Goal: Transaction & Acquisition: Purchase product/service

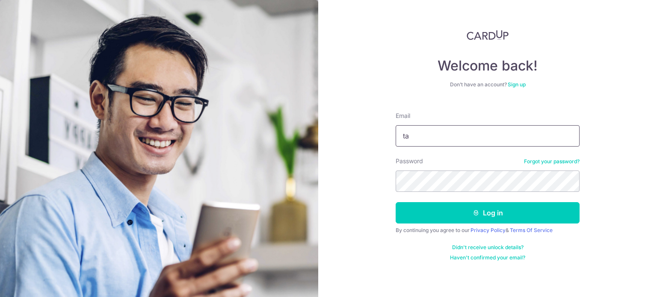
type input "[EMAIL_ADDRESS][DOMAIN_NAME]"
click at [396, 202] on button "Log in" at bounding box center [488, 212] width 184 height 21
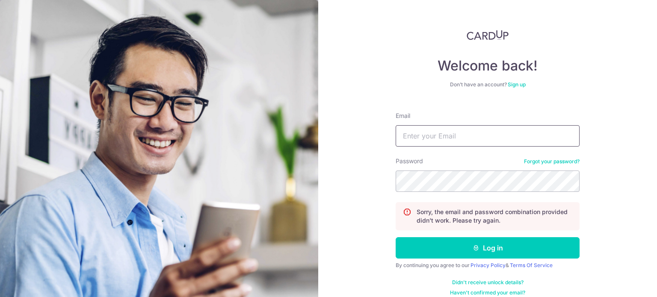
click at [450, 133] on input "Email" at bounding box center [488, 135] width 184 height 21
type input "tanxingyu88@gmail.com"
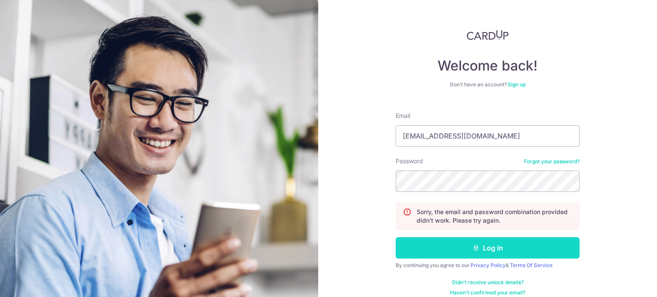
click at [491, 247] on button "Log in" at bounding box center [488, 247] width 184 height 21
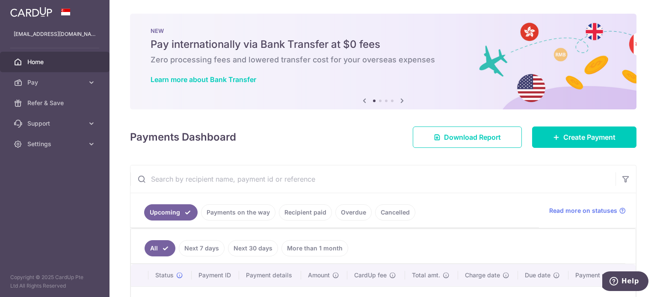
click at [238, 214] on link "Payments on the way" at bounding box center [238, 213] width 74 height 16
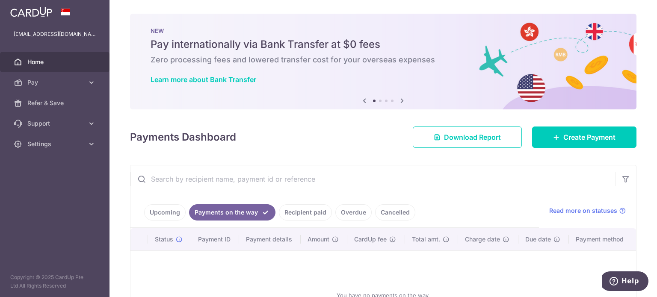
click at [306, 213] on link "Recipient paid" at bounding box center [305, 213] width 53 height 16
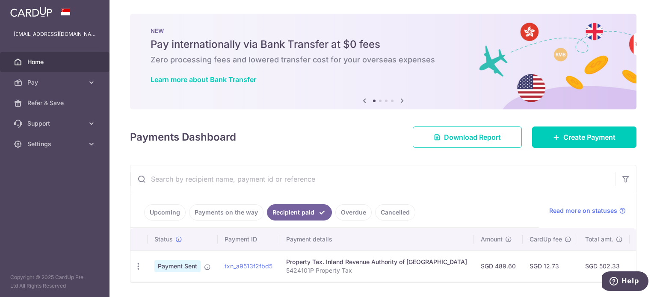
click at [169, 212] on link "Upcoming" at bounding box center [165, 213] width 42 height 16
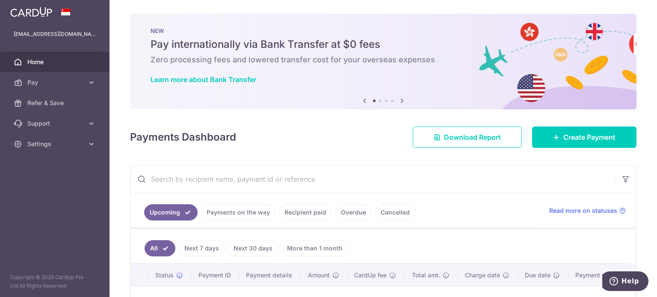
scroll to position [119, 0]
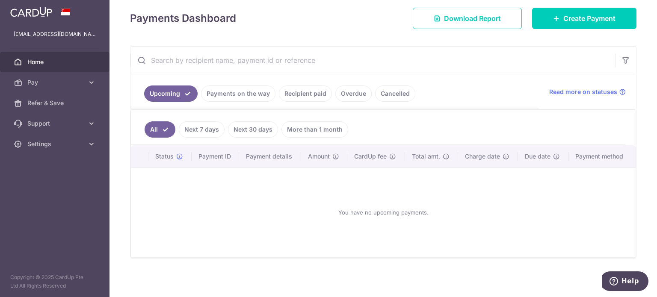
click at [365, 186] on div "You have no upcoming payments." at bounding box center [383, 212] width 484 height 75
click at [25, 62] on link "Home" at bounding box center [55, 62] width 110 height 21
click at [574, 21] on span "Create Payment" at bounding box center [590, 18] width 52 height 10
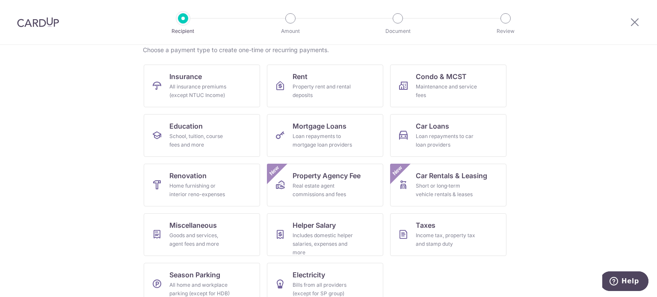
scroll to position [85, 0]
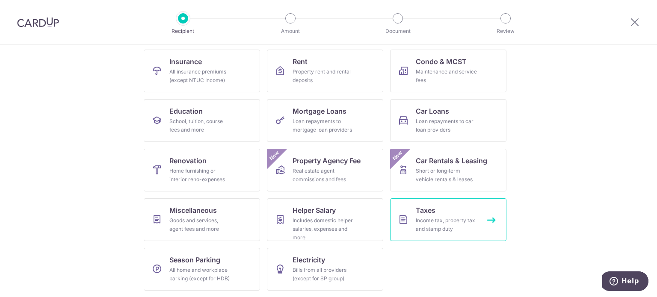
click at [442, 219] on div "Income tax, property tax and stamp duty" at bounding box center [447, 225] width 62 height 17
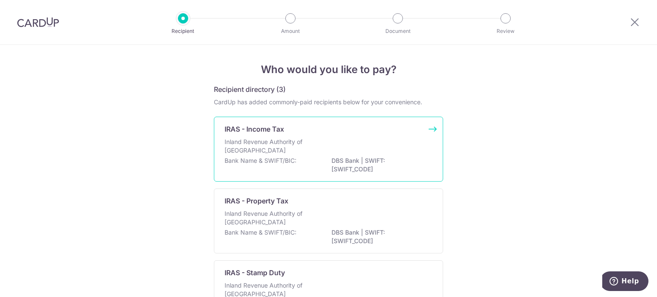
click at [353, 137] on div "IRAS - Income Tax Inland Revenue Authority of Singapore Bank Name & SWIFT/BIC: …" at bounding box center [328, 149] width 229 height 65
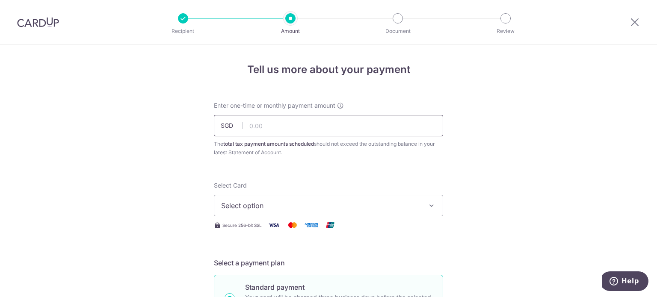
click at [310, 117] on input "text" at bounding box center [328, 125] width 229 height 21
click at [312, 122] on input "text" at bounding box center [328, 125] width 229 height 21
type input "535.14"
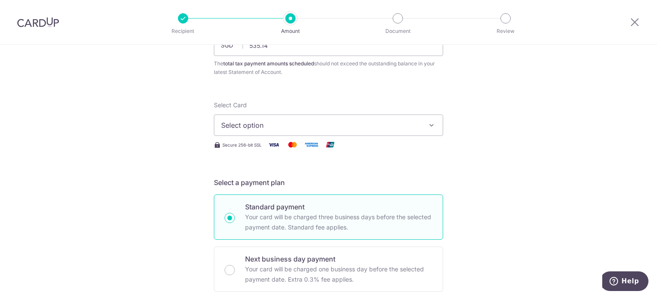
scroll to position [86, 0]
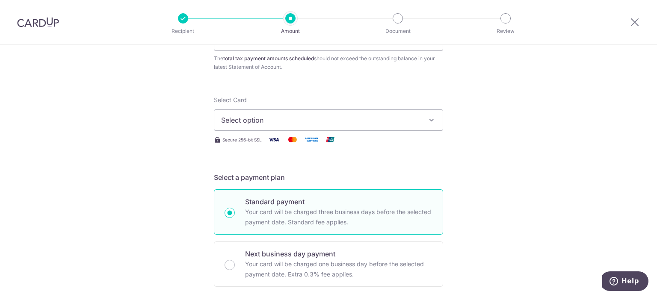
click at [330, 125] on span "Select option" at bounding box center [320, 120] width 199 height 10
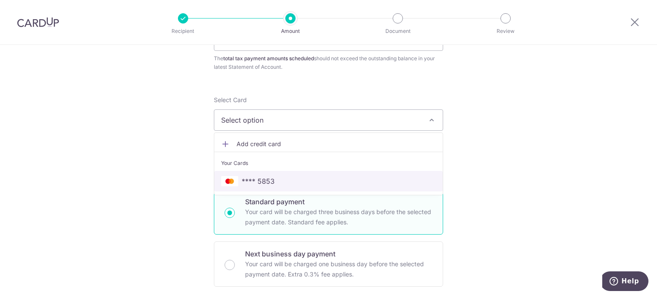
click at [273, 178] on span "**** 5853" at bounding box center [328, 181] width 215 height 10
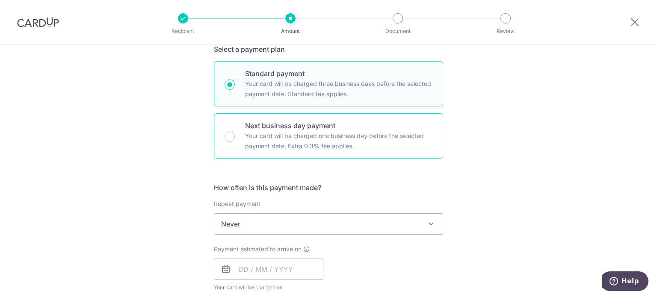
scroll to position [300, 0]
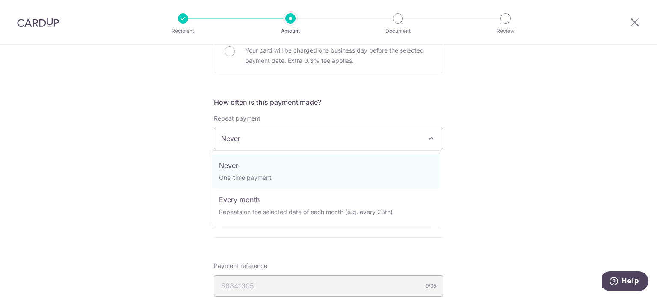
click at [286, 140] on span "Never" at bounding box center [328, 138] width 229 height 21
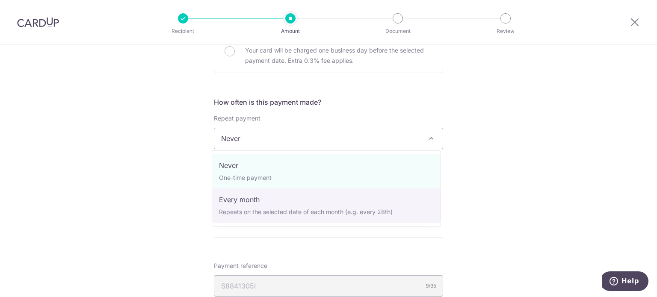
select select "3"
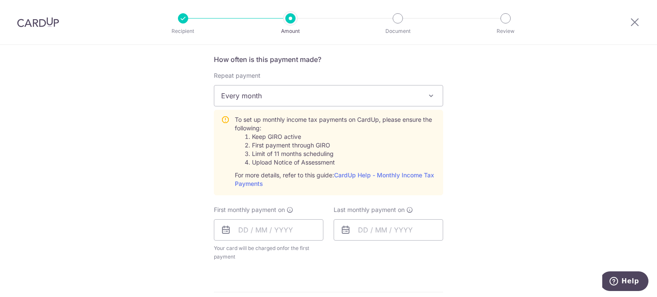
scroll to position [385, 0]
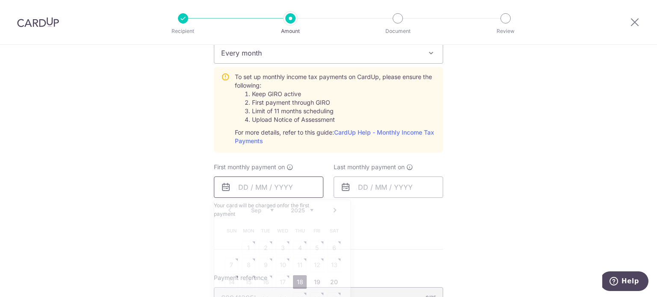
click at [263, 192] on input "text" at bounding box center [269, 187] width 110 height 21
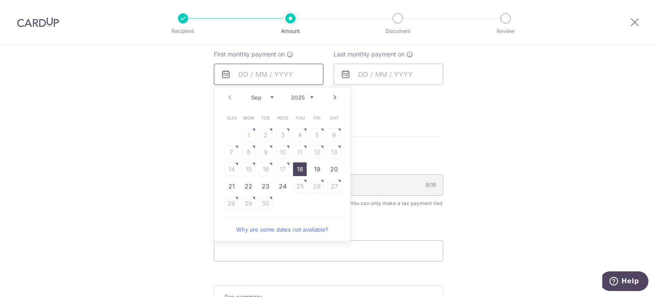
scroll to position [513, 0]
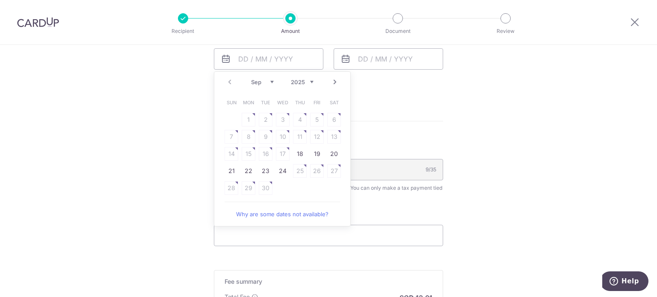
click at [331, 83] on link "Next" at bounding box center [335, 82] width 10 height 10
click at [246, 134] on table "Sun Mon Tue Wed Thu Fri Sat 1 2 3 4 5 6 7 8 9 10 11 12 13 14 15 16 17 18 19 20 …" at bounding box center [283, 145] width 120 height 103
click at [332, 82] on link "Next" at bounding box center [335, 82] width 10 height 10
click at [300, 136] on table "Sun Mon Tue Wed Thu Fri Sat 1 2 3 4 5 6 7 8 9 10 11 12 13 14 15 16 17 18 19 20 …" at bounding box center [283, 154] width 120 height 120
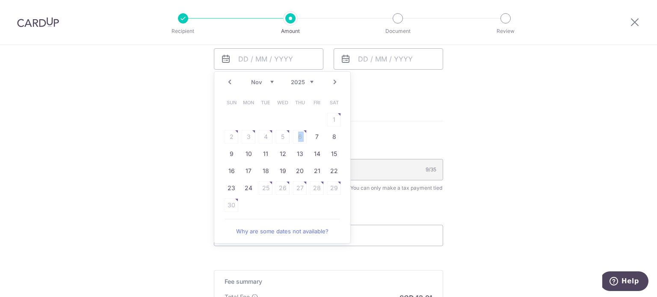
click at [300, 136] on table "Sun Mon Tue Wed Thu Fri Sat 1 2 3 4 5 6 7 8 9 10 11 12 13 14 15 16 17 18 19 20 …" at bounding box center [283, 154] width 120 height 120
click at [274, 233] on link "Why are some dates not available?" at bounding box center [283, 231] width 116 height 17
click at [313, 136] on link "7" at bounding box center [317, 137] width 14 height 14
type input "[DATE]"
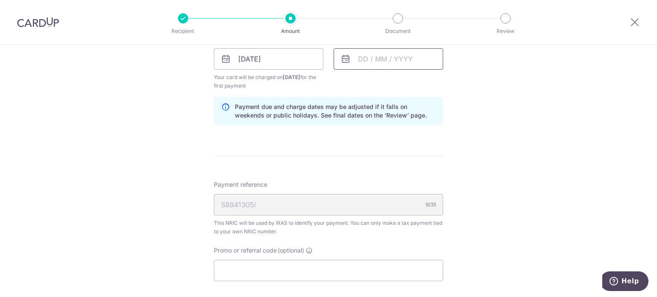
click at [400, 58] on input "text" at bounding box center [389, 58] width 110 height 21
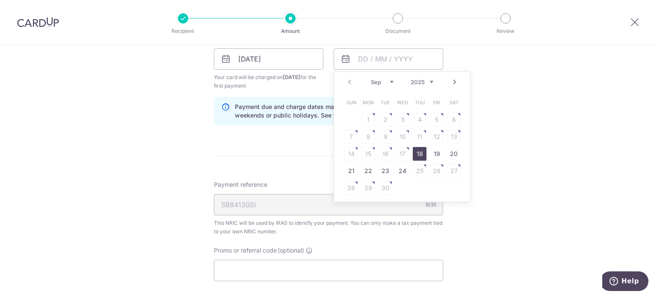
click at [454, 82] on link "Next" at bounding box center [455, 82] width 10 height 10
click at [453, 80] on link "Next" at bounding box center [455, 82] width 10 height 10
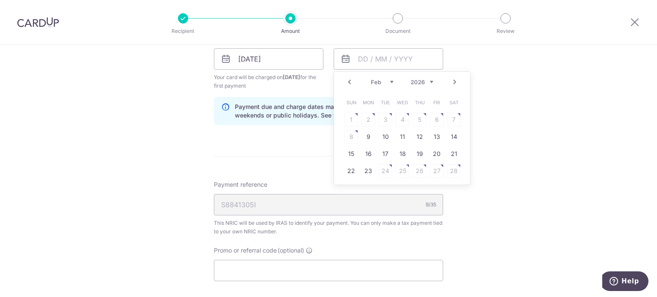
click at [453, 80] on link "Next" at bounding box center [455, 82] width 10 height 10
click at [417, 134] on table "Sun Mon Tue Wed Thu Fri Sat 1 2 3 4 5 6 7 8 9 10 11 12 13 14 15 16 17 18 19 20 …" at bounding box center [403, 145] width 120 height 103
click at [423, 124] on table "Sun Mon Tue Wed Thu Fri Sat 1 2 3 4 5 6 7 8 9 10 11 12 13 14 15 16 17 18 19 20 …" at bounding box center [403, 145] width 120 height 103
click at [426, 116] on table "Sun Mon Tue Wed Thu Fri Sat 1 2 3 4 5 6 7 8 9 10 11 12 13 14 15 16 17 18 19 20 …" at bounding box center [403, 145] width 120 height 103
click at [401, 118] on table "Sun Mon Tue Wed Thu Fri Sat 1 2 3 4 5 6 7 8 9 10 11 12 13 14 15 16 17 18 19 20 …" at bounding box center [403, 145] width 120 height 103
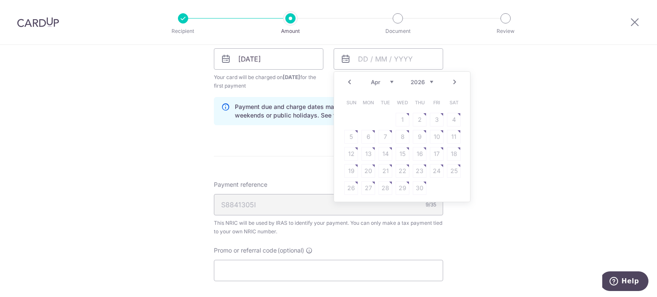
click at [347, 83] on link "Prev" at bounding box center [349, 82] width 10 height 10
click at [363, 133] on link "9" at bounding box center [369, 137] width 14 height 14
type input "[DATE]"
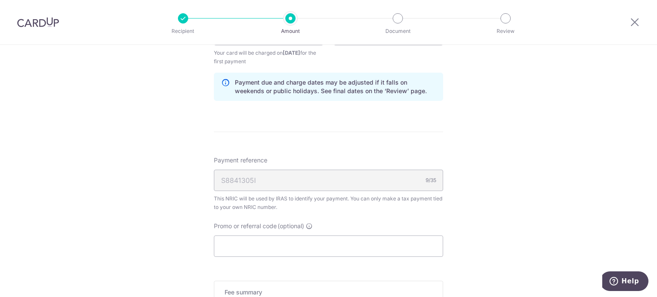
scroll to position [599, 0]
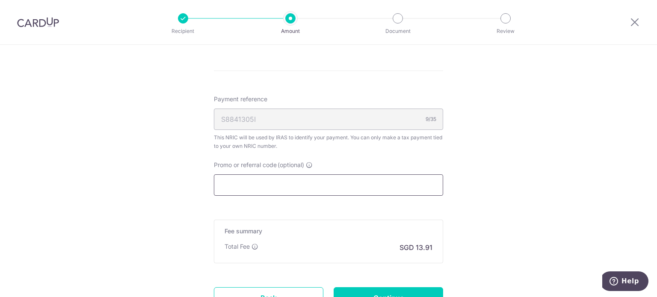
click at [383, 178] on input "Promo or referral code (optional)" at bounding box center [328, 185] width 229 height 21
click at [315, 184] on input "Promo or referral code (optional)" at bounding box center [328, 185] width 229 height 21
paste input "VTAX25R1"
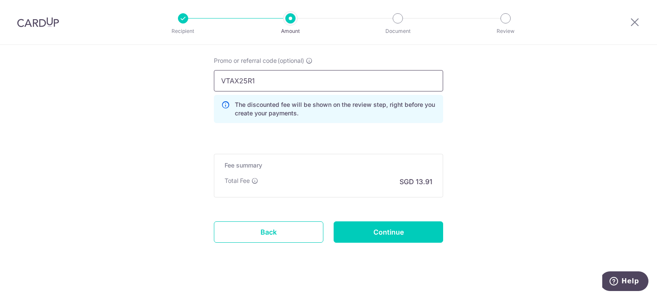
scroll to position [712, 0]
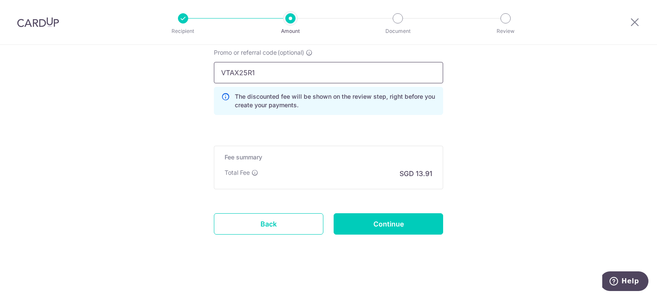
type input "VTAX25R1"
click at [424, 224] on input "Continue" at bounding box center [389, 224] width 110 height 21
type input "Create Schedule"
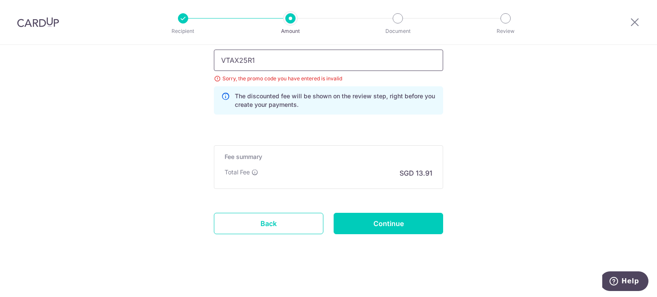
click at [296, 58] on input "VTAX25R1" at bounding box center [328, 60] width 229 height 21
type input "VTAX25R"
click at [379, 220] on input "Continue" at bounding box center [389, 223] width 110 height 21
type input "Update Schedule"
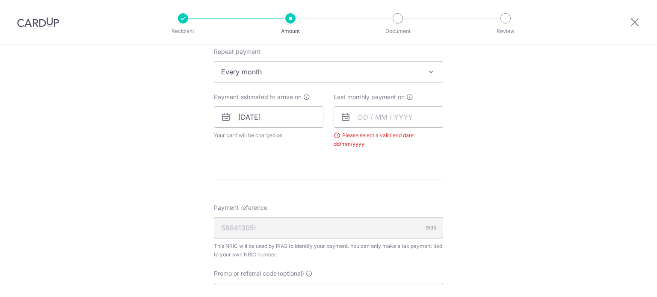
scroll to position [324, 0]
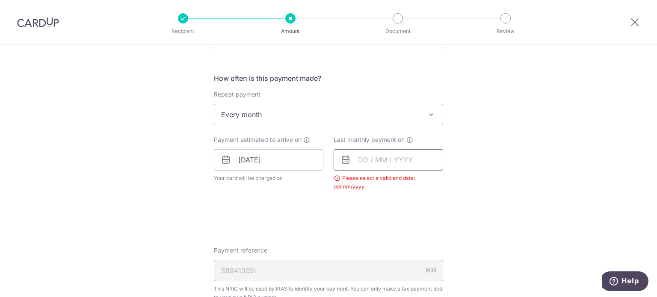
click at [389, 155] on input "text" at bounding box center [389, 159] width 110 height 21
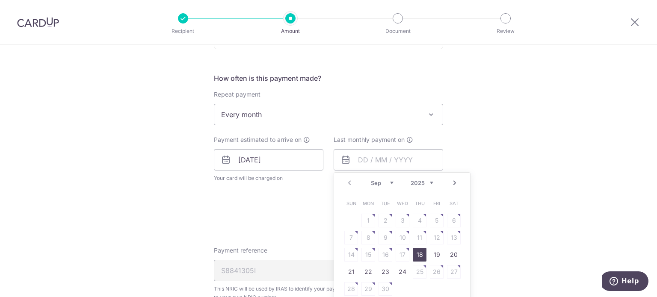
click at [428, 183] on select "2025 2026" at bounding box center [422, 183] width 23 height 7
click at [389, 180] on select "Jan Feb Mar Apr May Jun Jul Aug Sep Oct" at bounding box center [382, 183] width 23 height 7
click at [366, 234] on link "9" at bounding box center [369, 238] width 14 height 14
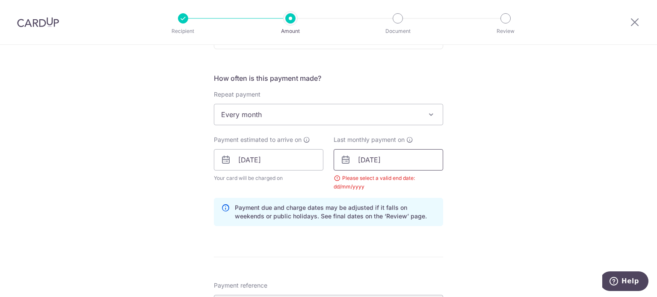
click at [411, 159] on input "[DATE]" at bounding box center [389, 159] width 110 height 21
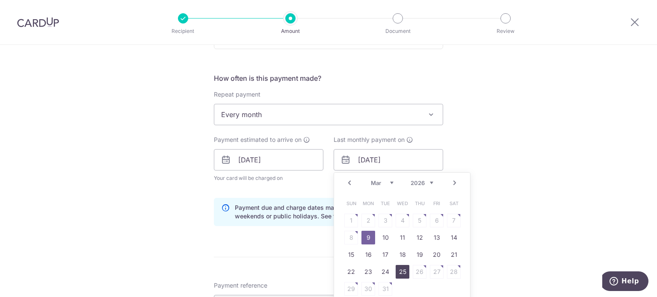
click at [401, 270] on link "25" at bounding box center [403, 272] width 14 height 14
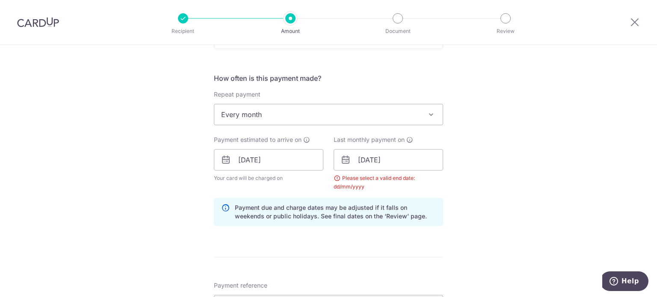
click at [467, 217] on div "Tell us more about your payment Enter one-time or monthly payment amount SGD 53…" at bounding box center [328, 140] width 657 height 838
click at [428, 162] on input "25/03/2026" at bounding box center [389, 159] width 110 height 21
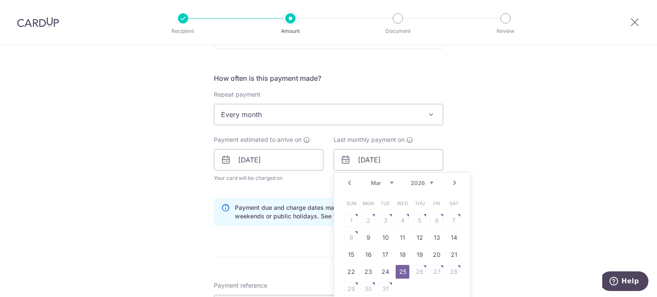
click at [452, 182] on link "Next" at bounding box center [455, 183] width 10 height 10
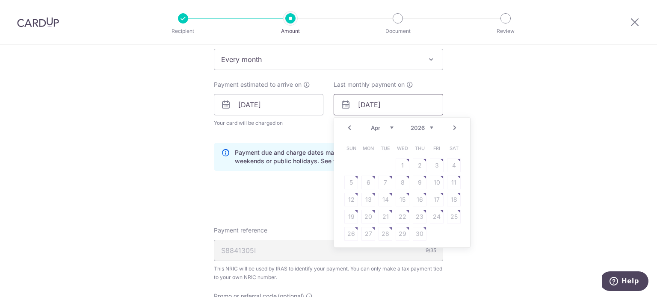
scroll to position [409, 0]
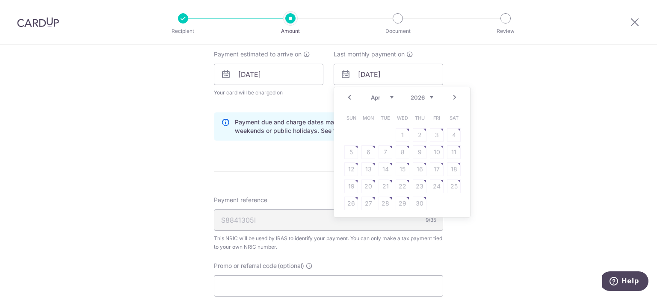
click at [399, 164] on table "Sun Mon Tue Wed Thu Fri Sat 1 2 3 4 5 6 7 8 9 10 11 12 13 14 15 16 17 18 19 20 …" at bounding box center [403, 161] width 120 height 103
click at [390, 152] on table "Sun Mon Tue Wed Thu Fri Sat 1 2 3 4 5 6 7 8 9 10 11 12 13 14 15 16 17 18 19 20 …" at bounding box center [403, 161] width 120 height 103
click at [374, 152] on table "Sun Mon Tue Wed Thu Fri Sat 1 2 3 4 5 6 7 8 9 10 11 12 13 14 15 16 17 18 19 20 …" at bounding box center [403, 161] width 120 height 103
click at [343, 147] on table "Sun Mon Tue Wed Thu Fri Sat 1 2 3 4 5 6 7 8 9 10 11 12 13 14 15 16 17 18 19 20 …" at bounding box center [403, 161] width 120 height 103
click at [349, 97] on link "Prev" at bounding box center [349, 97] width 10 height 10
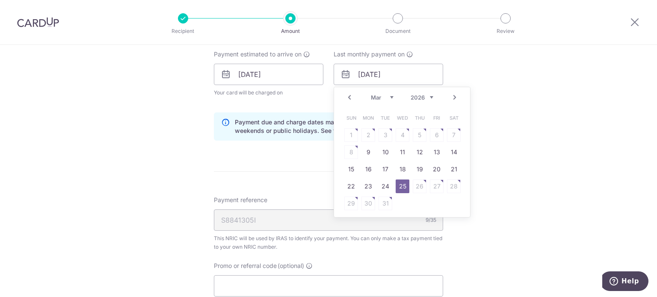
click at [350, 96] on link "Prev" at bounding box center [349, 97] width 10 height 10
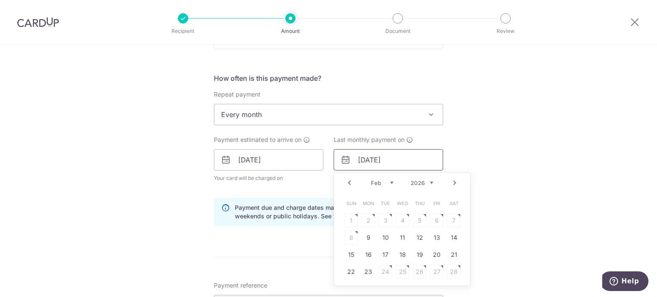
scroll to position [281, 0]
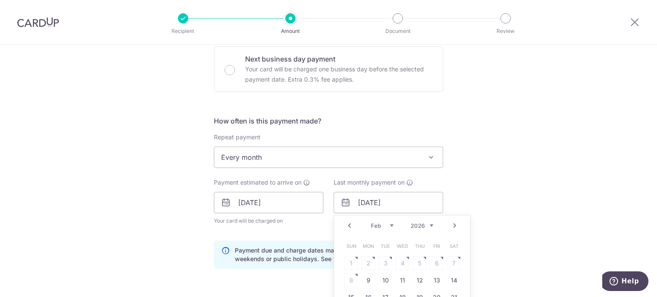
click at [347, 224] on link "Prev" at bounding box center [349, 226] width 10 height 10
click at [347, 224] on div "Prev Next Sep Oct Nov Dec 2025 2026" at bounding box center [402, 226] width 136 height 21
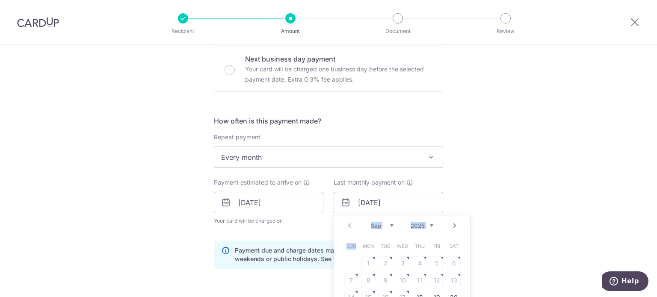
click at [347, 224] on div "Prev Next Sep Oct Nov Dec 2025 2026" at bounding box center [402, 226] width 136 height 21
click at [346, 225] on div "Prev Next Sep Oct Nov Dec 2025 2026" at bounding box center [402, 226] width 136 height 21
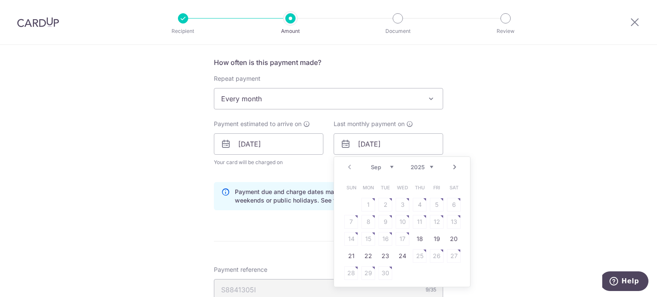
scroll to position [409, 0]
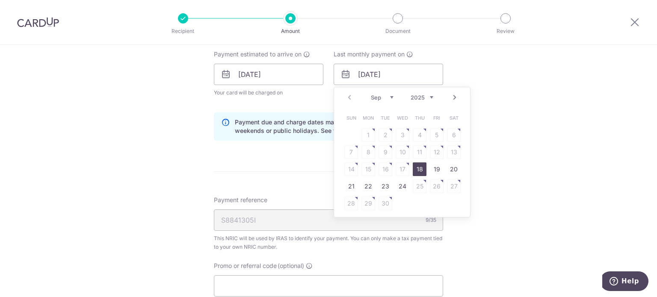
click at [417, 167] on link "18" at bounding box center [420, 170] width 14 height 14
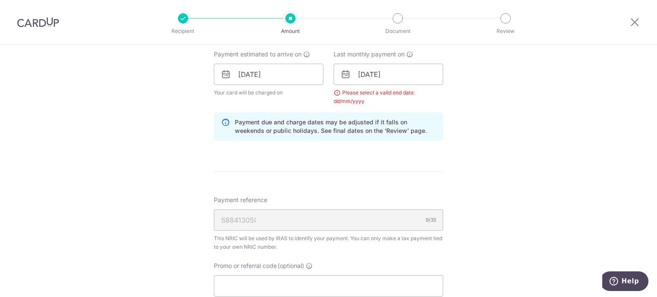
click at [483, 155] on div "Tell us more about your payment Enter one-time or monthly payment amount SGD 53…" at bounding box center [328, 55] width 657 height 838
click at [423, 74] on input "18/09/2025" at bounding box center [389, 74] width 110 height 21
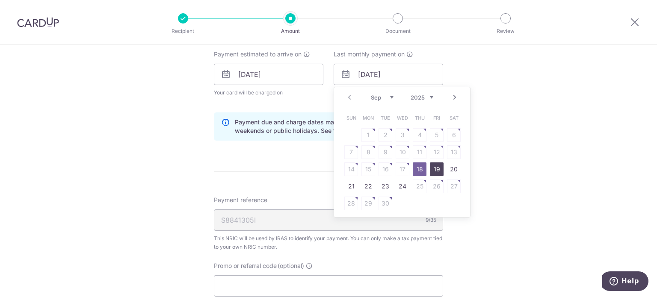
click at [434, 168] on link "19" at bounding box center [437, 170] width 14 height 14
type input "19/09/2025"
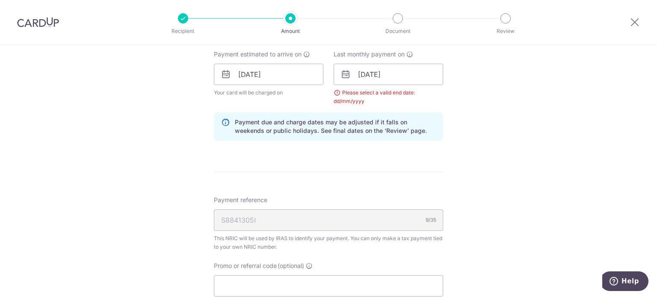
click at [490, 154] on div "Tell us more about your payment Enter one-time or monthly payment amount SGD 53…" at bounding box center [328, 55] width 657 height 838
click at [279, 70] on input "[DATE]" at bounding box center [269, 74] width 110 height 21
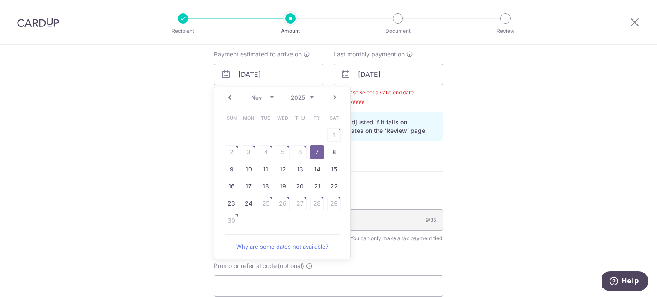
click at [229, 94] on link "Prev" at bounding box center [230, 97] width 10 height 10
click at [264, 152] on link "7" at bounding box center [266, 152] width 14 height 14
type input "07/10/2025"
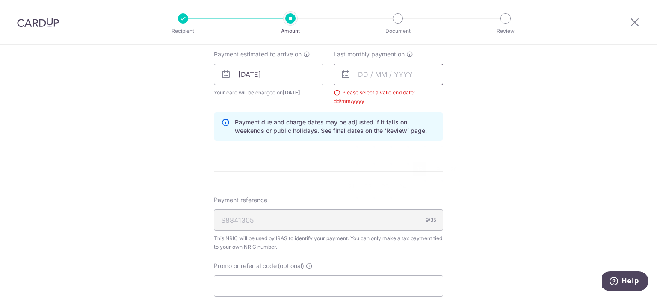
click at [395, 74] on input "text" at bounding box center [389, 74] width 110 height 21
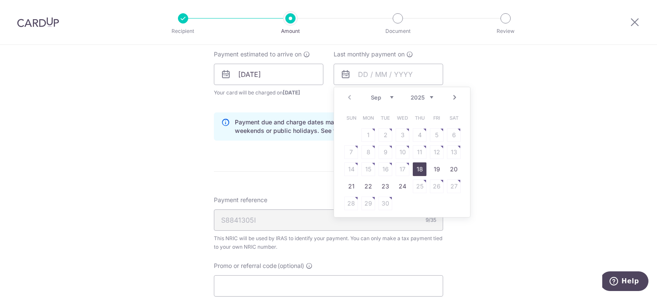
click at [419, 166] on link "18" at bounding box center [420, 170] width 14 height 14
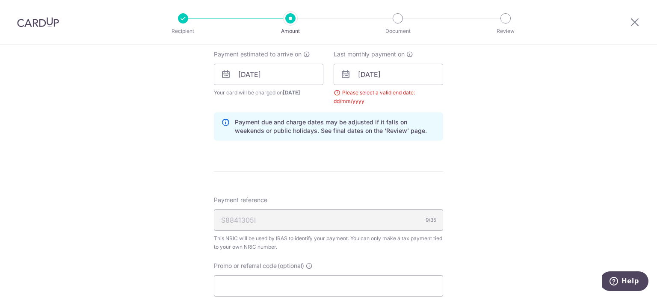
click at [478, 155] on div "Tell us more about your payment Enter one-time or monthly payment amount SGD 53…" at bounding box center [328, 55] width 657 height 838
click at [416, 77] on input "18/09/2025" at bounding box center [389, 74] width 110 height 21
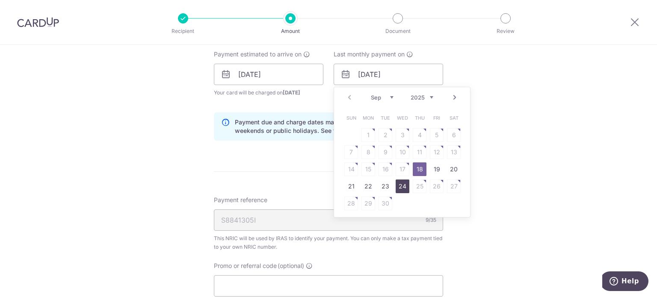
click at [401, 187] on link "24" at bounding box center [403, 187] width 14 height 14
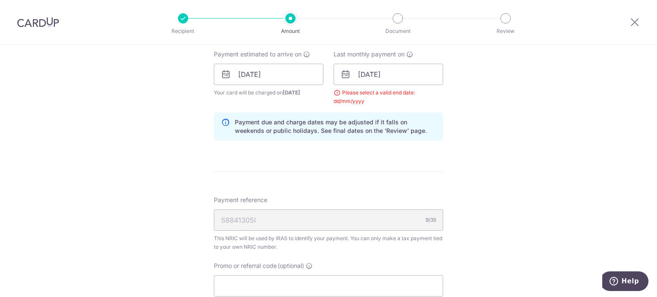
click at [445, 137] on div "Tell us more about your payment Enter one-time or monthly payment amount SGD 53…" at bounding box center [328, 55] width 657 height 838
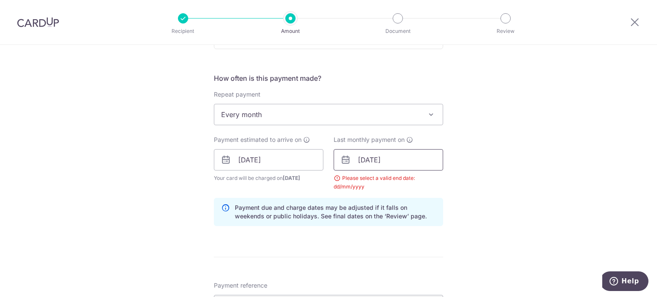
click at [405, 166] on input "24/09/2025" at bounding box center [389, 159] width 110 height 21
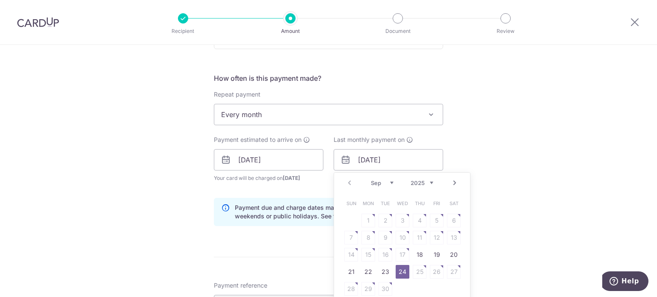
click at [452, 184] on link "Next" at bounding box center [455, 183] width 10 height 10
click at [427, 181] on select "2025 2026" at bounding box center [422, 183] width 23 height 7
click at [384, 180] on select "Jan Feb Mar Apr May Jun Jul Aug Sep Oct" at bounding box center [382, 183] width 23 height 7
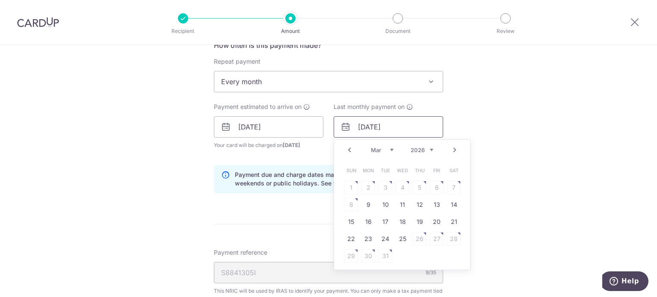
scroll to position [409, 0]
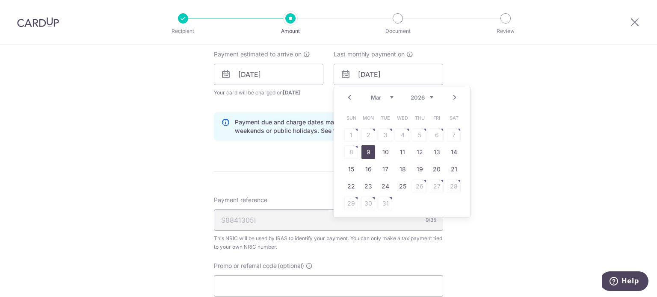
click at [367, 151] on link "9" at bounding box center [369, 152] width 14 height 14
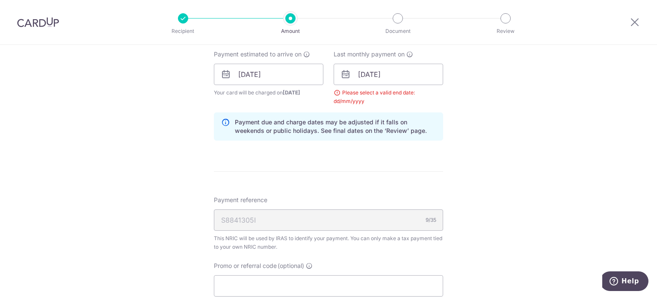
click at [461, 146] on div "Tell us more about your payment Enter one-time or monthly payment amount SGD 53…" at bounding box center [328, 55] width 657 height 838
click at [423, 75] on input "[DATE]" at bounding box center [389, 74] width 110 height 21
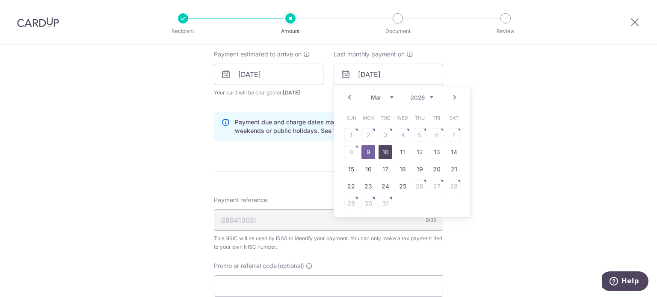
click at [385, 152] on link "10" at bounding box center [386, 152] width 14 height 14
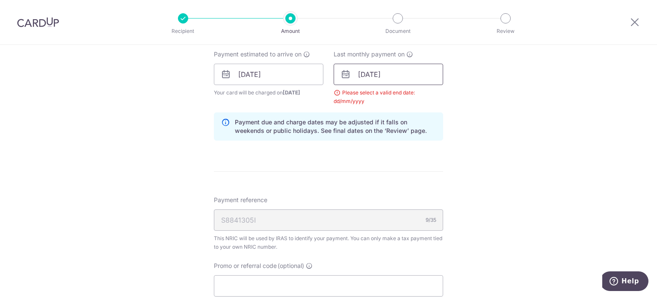
click at [413, 75] on input "10/03/2026" at bounding box center [389, 74] width 110 height 21
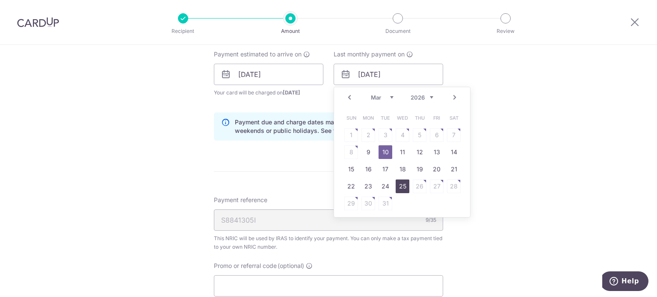
click at [402, 182] on link "25" at bounding box center [403, 187] width 14 height 14
type input "25/03/2026"
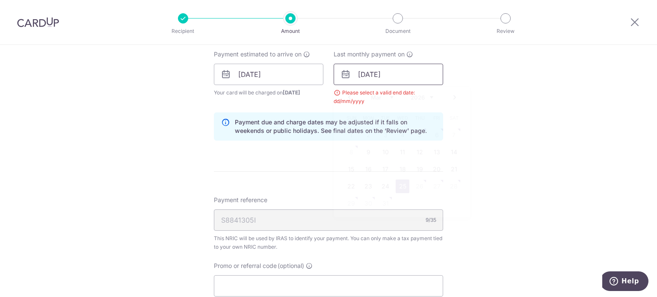
click at [411, 77] on input "25/03/2026" at bounding box center [389, 74] width 110 height 21
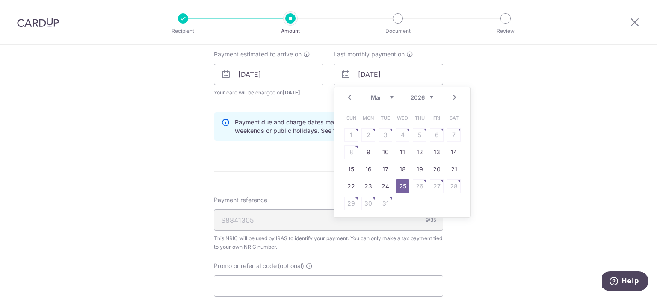
click at [416, 187] on table "Sun Mon Tue Wed Thu Fri Sat 1 2 3 4 5 6 7 8 9 10 11 12 13 14 15 16 17 18 19 20 …" at bounding box center [403, 161] width 120 height 103
click at [428, 184] on table "Sun Mon Tue Wed Thu Fri Sat 1 2 3 4 5 6 7 8 9 10 11 12 13 14 15 16 17 18 19 20 …" at bounding box center [403, 161] width 120 height 103
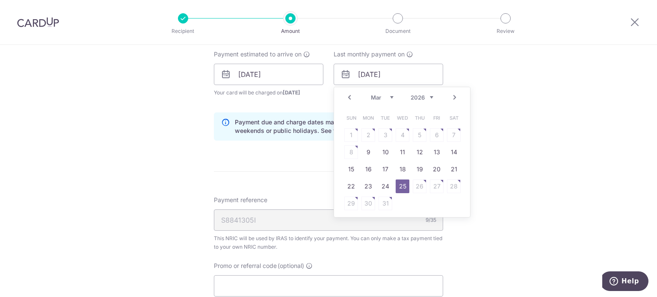
click at [507, 190] on div "Tell us more about your payment Enter one-time or monthly payment amount SGD 53…" at bounding box center [328, 55] width 657 height 838
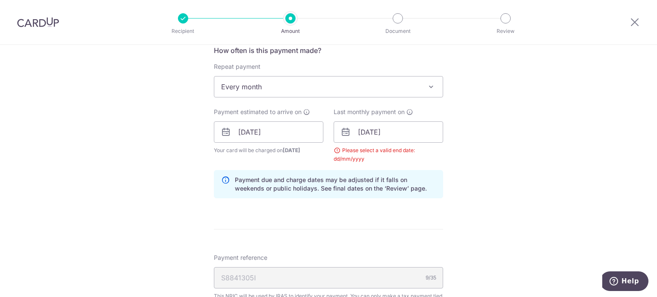
scroll to position [238, 0]
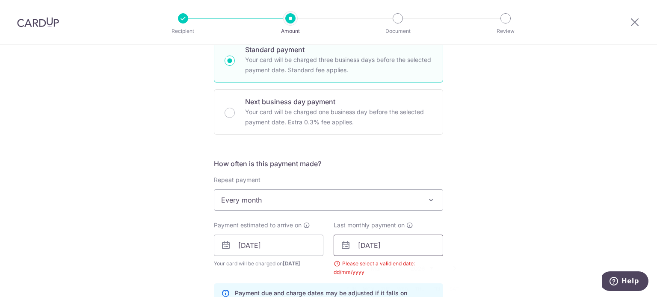
click at [400, 244] on input "25/03/2026" at bounding box center [389, 245] width 110 height 21
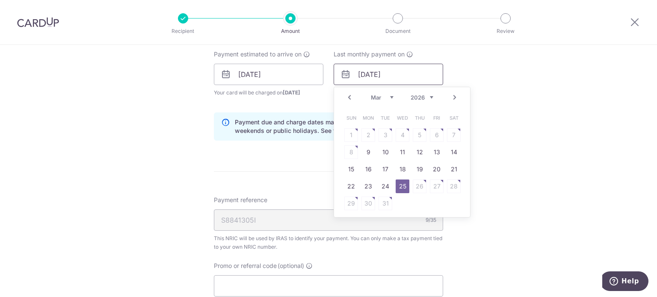
scroll to position [366, 0]
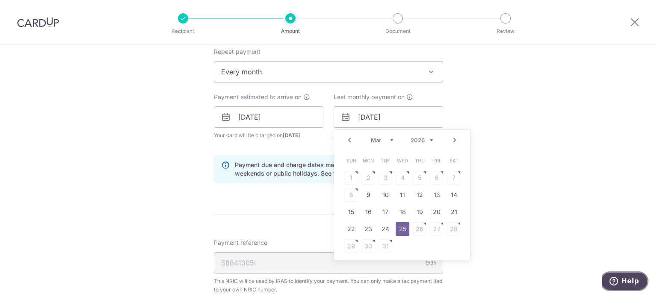
click at [634, 282] on span "Help" at bounding box center [631, 282] width 18 height 8
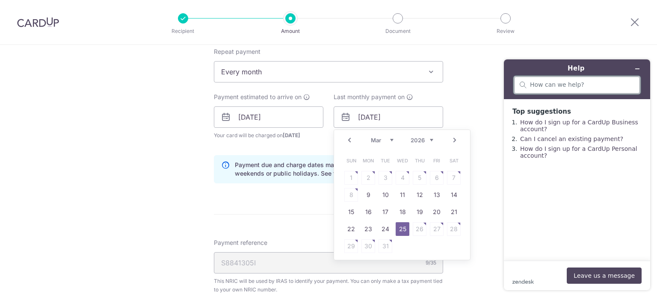
click at [591, 86] on input "search" at bounding box center [582, 85] width 104 height 8
type input "i"
click at [596, 278] on button "Leave us a message" at bounding box center [604, 276] width 75 height 16
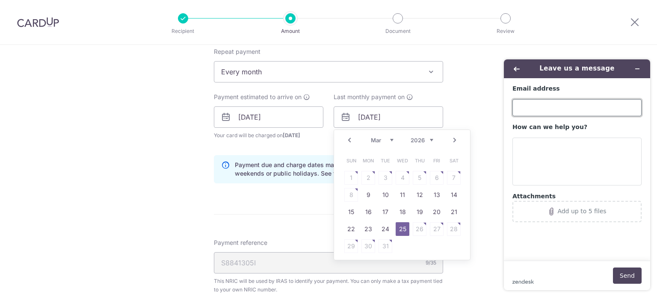
click at [531, 104] on input "Email address" at bounding box center [577, 107] width 129 height 17
type input "tanxingyu88@gmail.com"
click at [561, 152] on textarea "How can we help you?" at bounding box center [577, 162] width 129 height 48
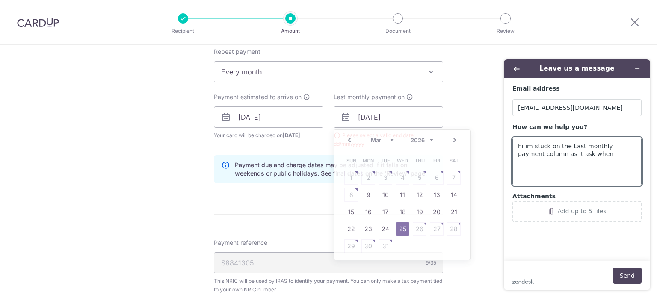
click at [433, 89] on div "How often is this payment made? Repeat payment Never Every month Every month To…" at bounding box center [328, 110] width 229 height 160
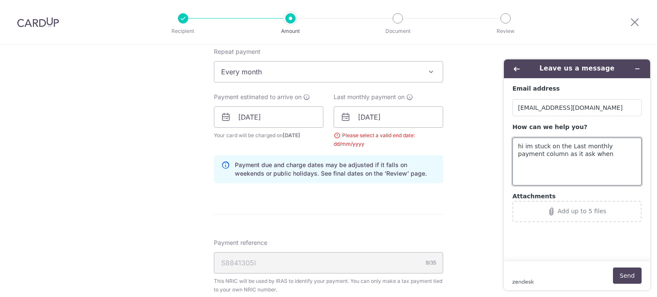
drag, startPoint x: 583, startPoint y: 155, endPoint x: 562, endPoint y: 155, distance: 21.4
click at [562, 155] on textarea "hi im stuck on the Last monthly payment column as it ask when" at bounding box center [577, 162] width 129 height 48
type textarea "hi im stuck on the Last monthly payment column as it ask me to select a vaild d…"
click at [406, 120] on input "25/03/2026" at bounding box center [389, 117] width 110 height 21
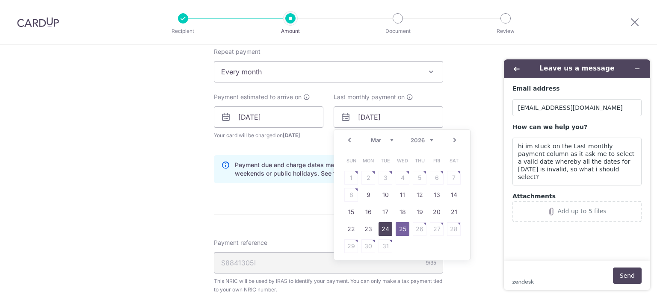
click at [381, 229] on link "24" at bounding box center [386, 230] width 14 height 14
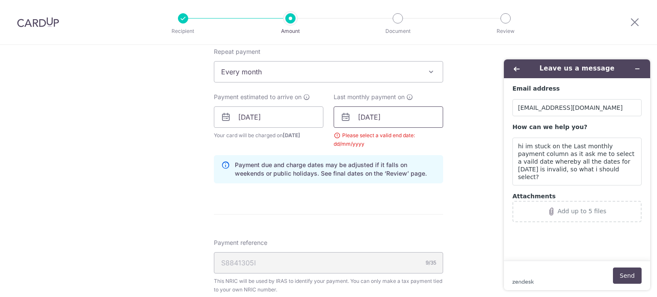
click at [395, 110] on input "24/03/2026" at bounding box center [389, 117] width 110 height 21
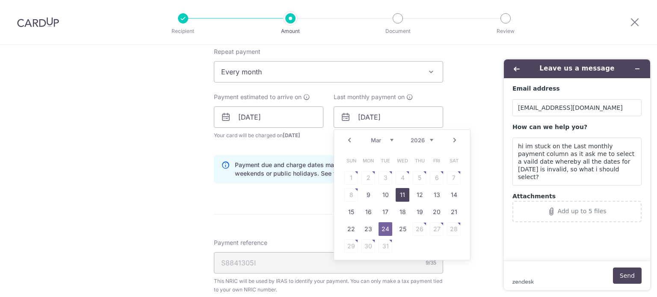
click at [399, 195] on link "11" at bounding box center [403, 195] width 14 height 14
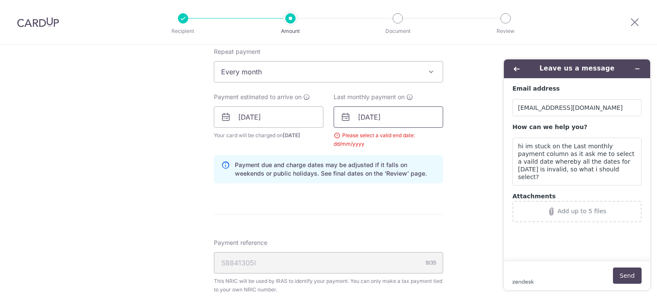
click at [405, 110] on input "11/03/2026" at bounding box center [389, 117] width 110 height 21
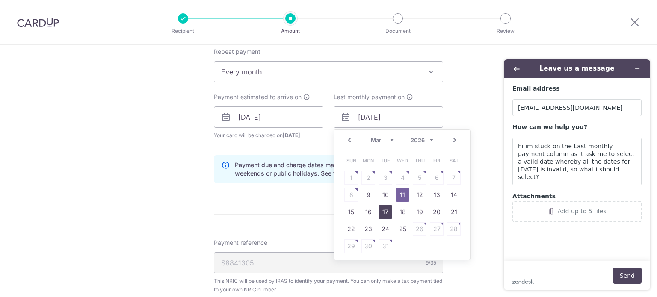
click at [385, 213] on link "17" at bounding box center [386, 212] width 14 height 14
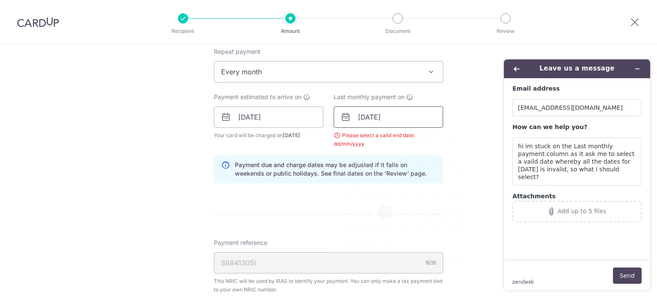
click at [405, 119] on input "17/03/2026" at bounding box center [389, 117] width 110 height 21
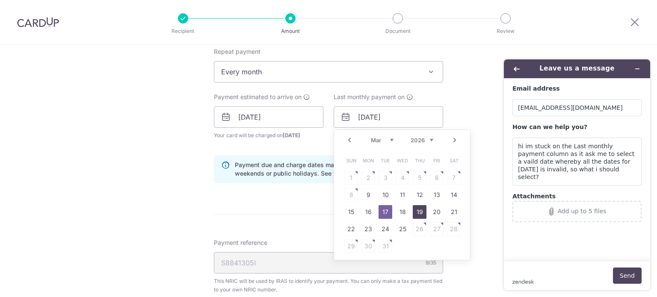
click at [413, 210] on link "19" at bounding box center [420, 212] width 14 height 14
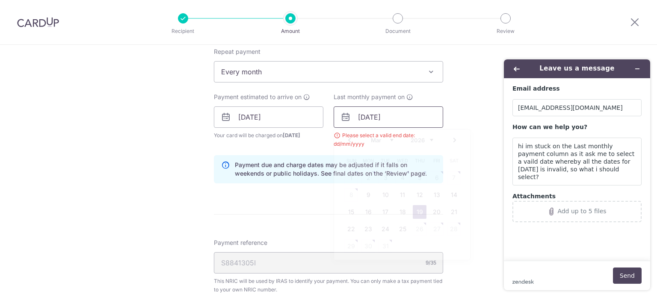
click at [407, 119] on input "19/03/2026" at bounding box center [389, 117] width 110 height 21
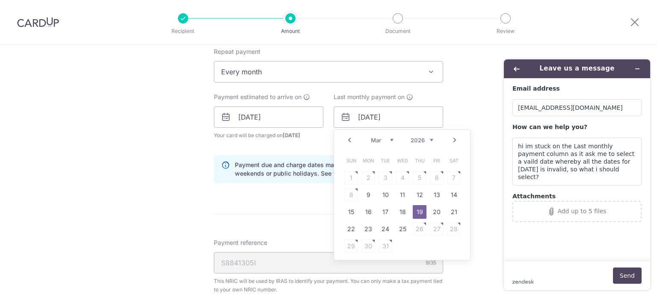
click at [453, 175] on table "Sun Mon Tue Wed Thu Fri Sat 1 2 3 4 5 6 7 8 9 10 11 12 13 14 15 16 17 18 19 20 …" at bounding box center [403, 203] width 120 height 103
click at [447, 210] on link "21" at bounding box center [454, 212] width 14 height 14
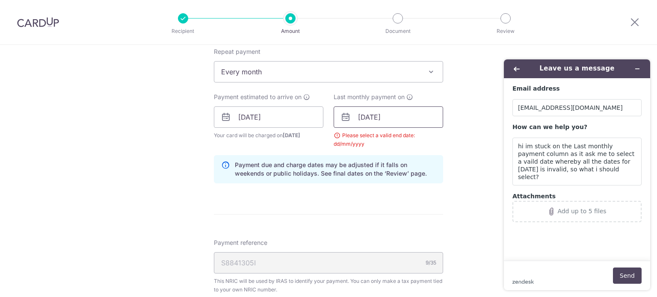
click at [397, 119] on input "21/03/2026" at bounding box center [389, 117] width 110 height 21
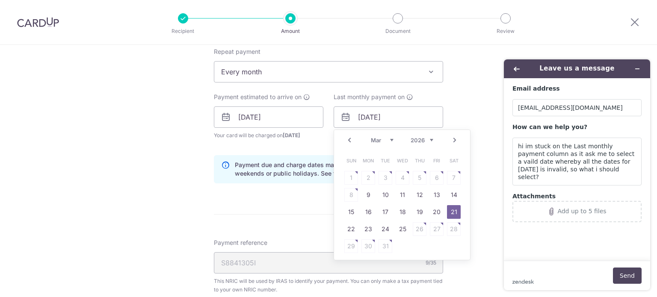
click at [350, 140] on link "Prev" at bounding box center [349, 140] width 10 height 10
click at [403, 204] on td "18" at bounding box center [402, 212] width 17 height 17
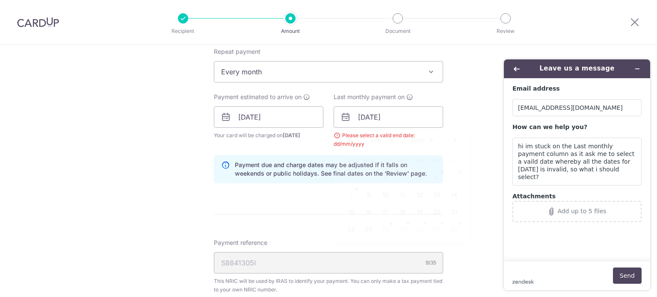
click at [402, 198] on form "Enter one-time or monthly payment amount SGD 535.14 535.14 The total tax paymen…" at bounding box center [328, 106] width 229 height 742
click at [410, 119] on input "18/02/2026" at bounding box center [389, 117] width 110 height 21
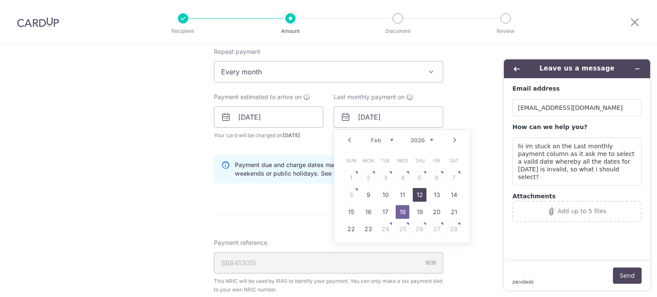
click at [424, 196] on td "12" at bounding box center [419, 195] width 17 height 17
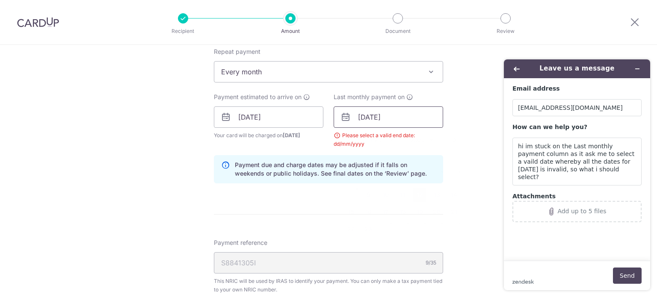
click at [415, 111] on input "12/02/2026" at bounding box center [389, 117] width 110 height 21
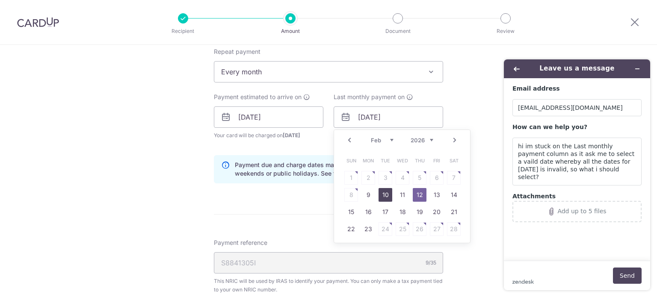
click at [382, 198] on link "10" at bounding box center [386, 195] width 14 height 14
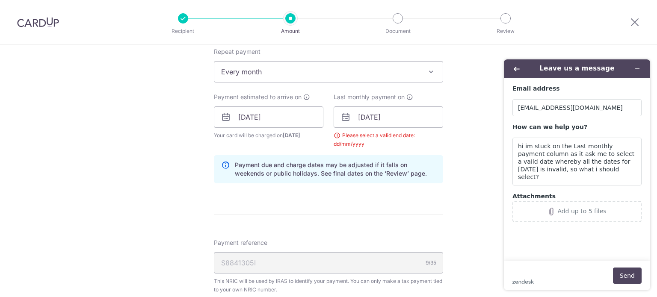
click at [342, 121] on icon at bounding box center [346, 117] width 10 height 10
click at [343, 117] on icon at bounding box center [346, 117] width 10 height 10
click at [391, 119] on input "10/02/2026" at bounding box center [389, 117] width 110 height 21
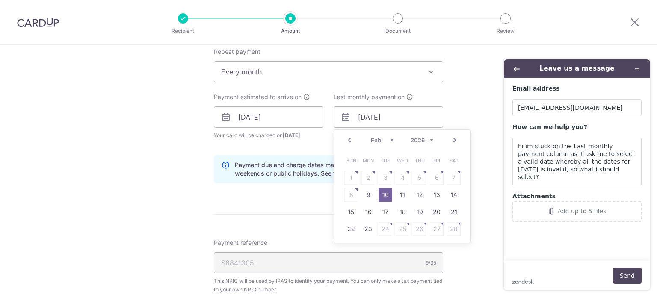
click at [349, 140] on link "Prev" at bounding box center [349, 140] width 10 height 10
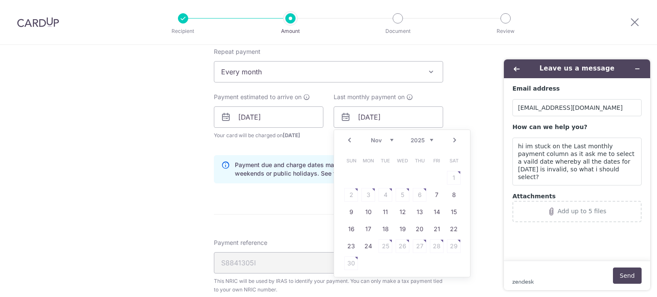
click at [349, 140] on link "Prev" at bounding box center [349, 140] width 10 height 10
click at [451, 138] on link "Next" at bounding box center [455, 140] width 10 height 10
click at [430, 196] on link "7" at bounding box center [437, 195] width 14 height 14
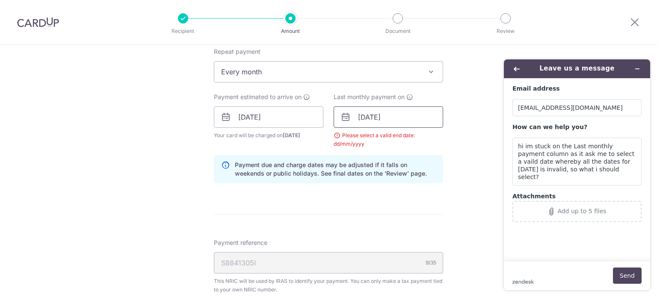
click at [360, 115] on input "[DATE]" at bounding box center [389, 117] width 110 height 21
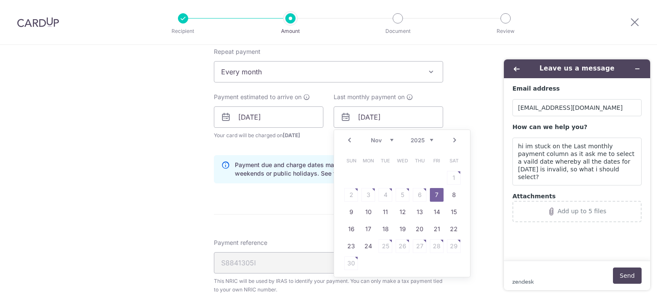
click at [348, 139] on link "Prev" at bounding box center [349, 140] width 10 height 10
click at [386, 193] on link "7" at bounding box center [386, 195] width 14 height 14
type input "07/10/2025"
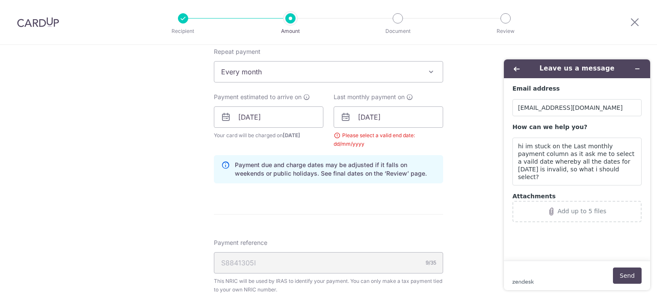
click at [450, 189] on div "Tell us more about your payment Enter one-time or monthly payment amount SGD 53…" at bounding box center [328, 98] width 657 height 838
click at [625, 280] on button "Send" at bounding box center [627, 276] width 29 height 16
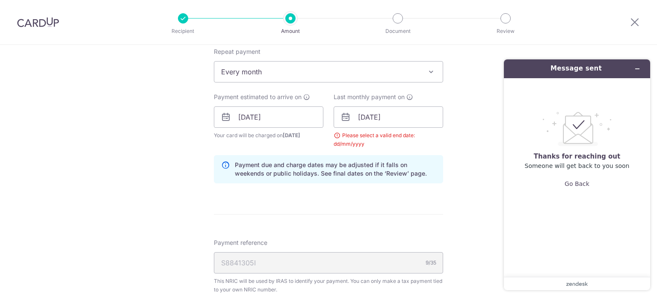
click at [395, 66] on span "Every month" at bounding box center [328, 72] width 229 height 21
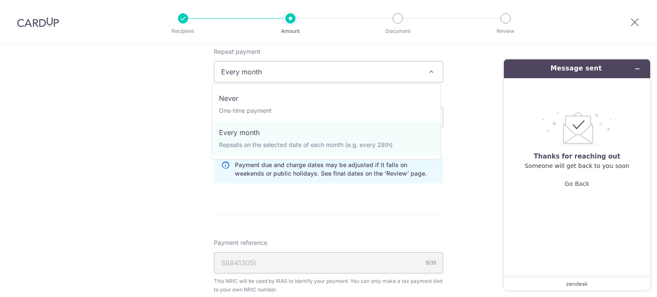
click at [395, 67] on span "Every month" at bounding box center [328, 72] width 229 height 21
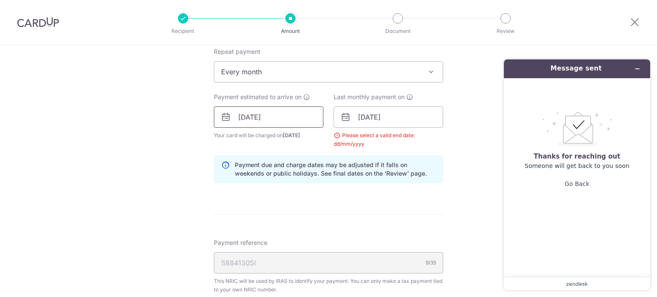
click at [295, 120] on input "07/10/2025" at bounding box center [269, 117] width 110 height 21
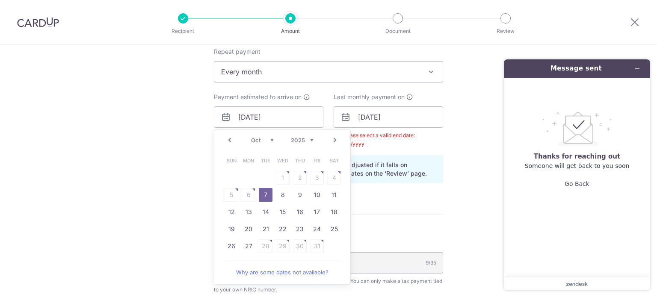
click at [229, 142] on link "Prev" at bounding box center [230, 140] width 10 height 10
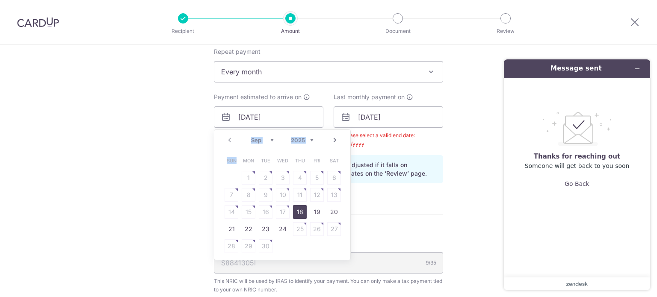
click at [229, 142] on div "Prev Next Sep Oct Nov Dec 2025 2026" at bounding box center [282, 140] width 136 height 21
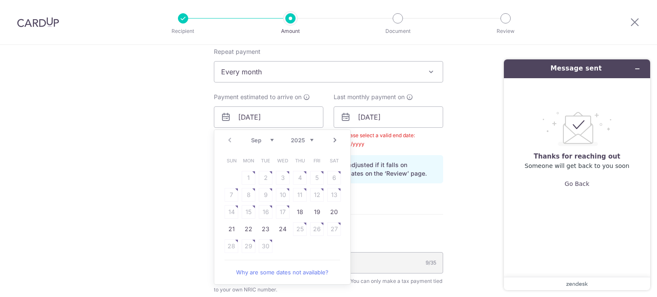
click at [273, 210] on table "Sun Mon Tue Wed Thu Fri Sat 1 2 3 4 5 6 7 8 9 10 11 12 13 14 15 16 17 18 19 20 …" at bounding box center [283, 203] width 120 height 103
click at [183, 128] on div "Tell us more about your payment Enter one-time or monthly payment amount SGD 53…" at bounding box center [328, 98] width 657 height 838
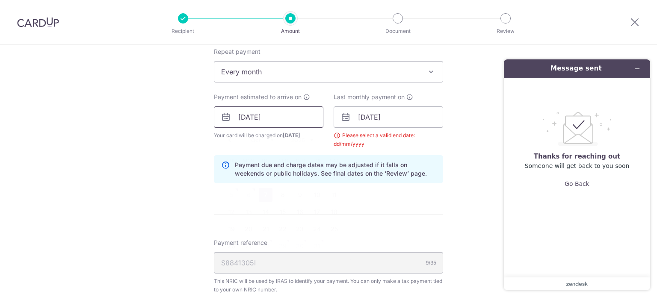
drag, startPoint x: 281, startPoint y: 115, endPoint x: 204, endPoint y: 115, distance: 77.0
click at [204, 115] on div "Tell us more about your payment Enter one-time or monthly payment amount SGD 53…" at bounding box center [328, 98] width 657 height 838
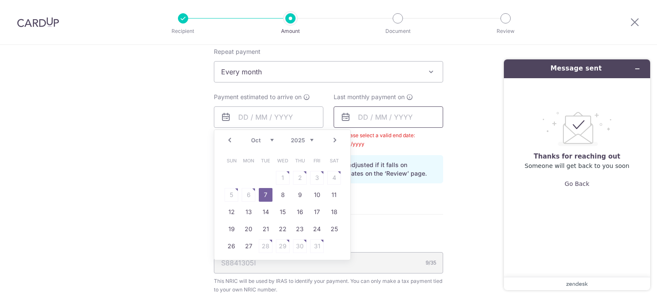
click at [422, 114] on input "text" at bounding box center [389, 117] width 110 height 21
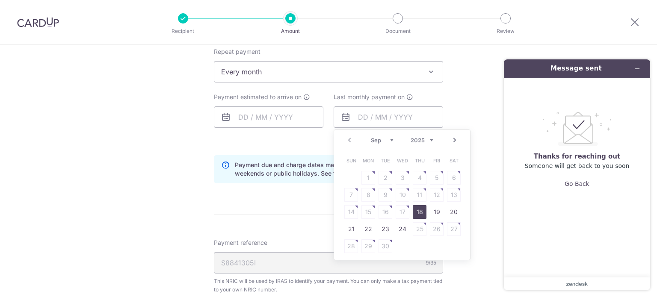
click at [453, 139] on link "Next" at bounding box center [455, 140] width 10 height 10
click at [400, 229] on link "25" at bounding box center [403, 230] width 14 height 14
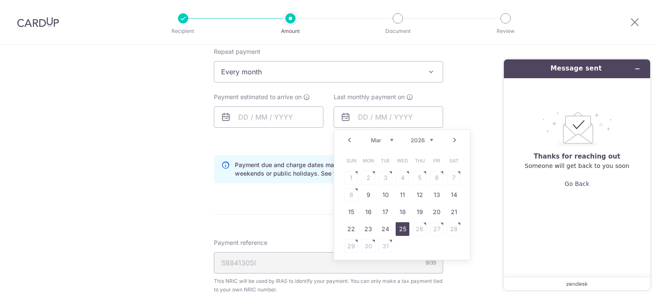
type input "25/03/2026"
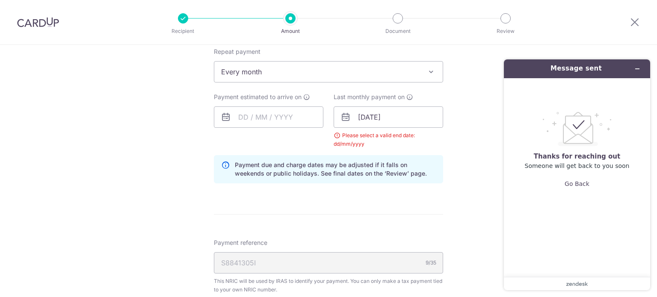
click at [466, 212] on div "Tell us more about your payment Enter one-time or monthly payment amount SGD 53…" at bounding box center [328, 98] width 657 height 838
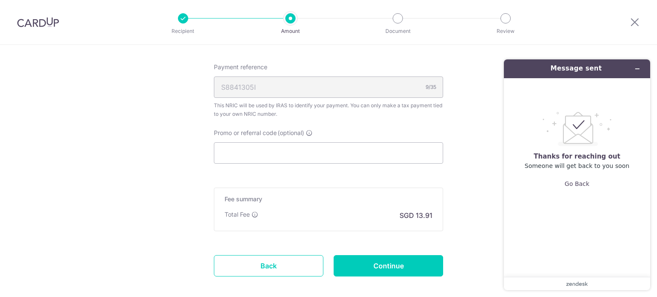
scroll to position [542, 0]
click at [378, 153] on input "Promo or referral code (optional)" at bounding box center [328, 153] width 229 height 21
paste input "VTAX25R1"
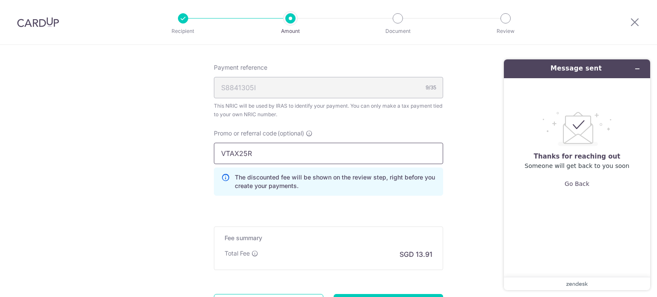
type input "VTAX25R"
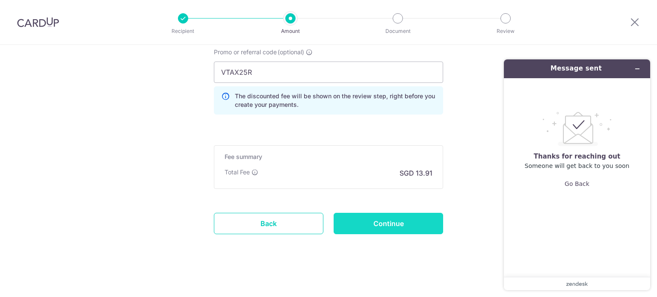
click at [406, 224] on input "Continue" at bounding box center [389, 223] width 110 height 21
type input "Update Schedule"
